Goal: Obtain resource: Obtain resource

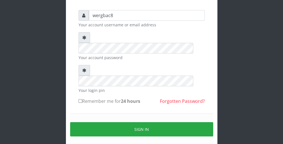
scroll to position [45, 0]
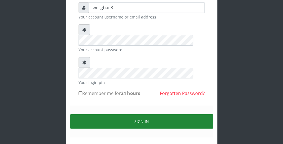
click at [202, 114] on button "Sign in" at bounding box center [141, 121] width 143 height 14
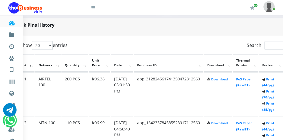
scroll to position [269, 22]
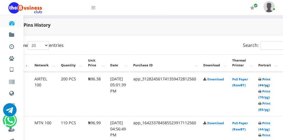
click at [270, 84] on link "Print (44/pg)" at bounding box center [264, 82] width 12 height 10
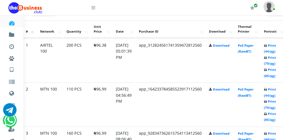
scroll to position [303, 22]
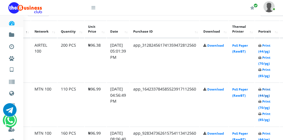
click at [271, 96] on link "Print (44/pg)" at bounding box center [264, 92] width 12 height 10
